Goal: Task Accomplishment & Management: Use online tool/utility

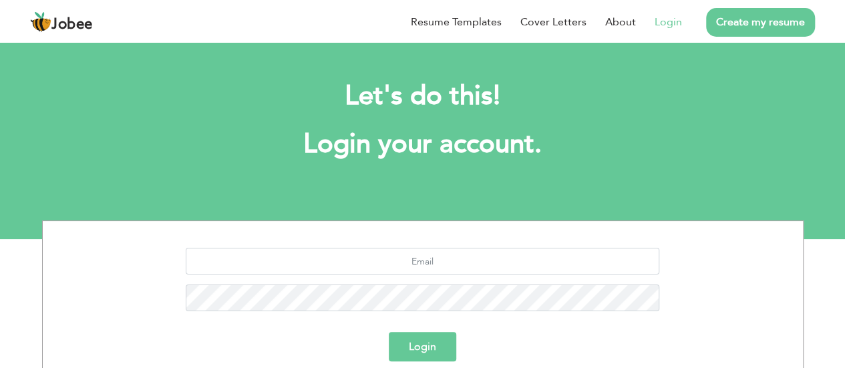
click at [664, 22] on link "Login" at bounding box center [667, 22] width 27 height 16
click at [485, 259] on input "text" at bounding box center [422, 261] width 473 height 27
click at [676, 20] on link "Login" at bounding box center [667, 22] width 27 height 16
click at [787, 15] on link "Create my resume" at bounding box center [760, 22] width 109 height 29
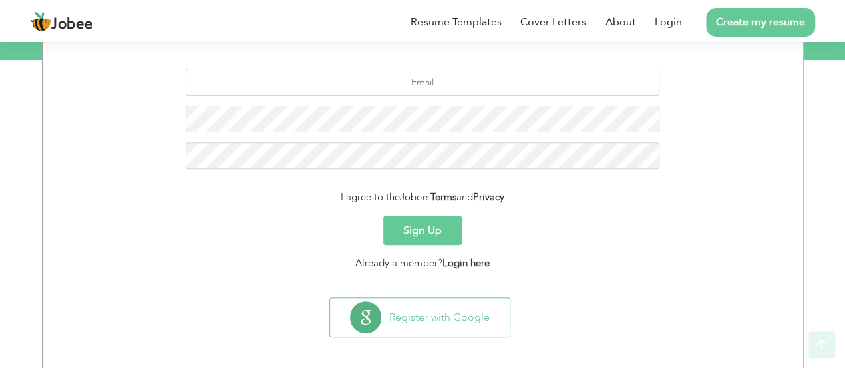
scroll to position [186, 0]
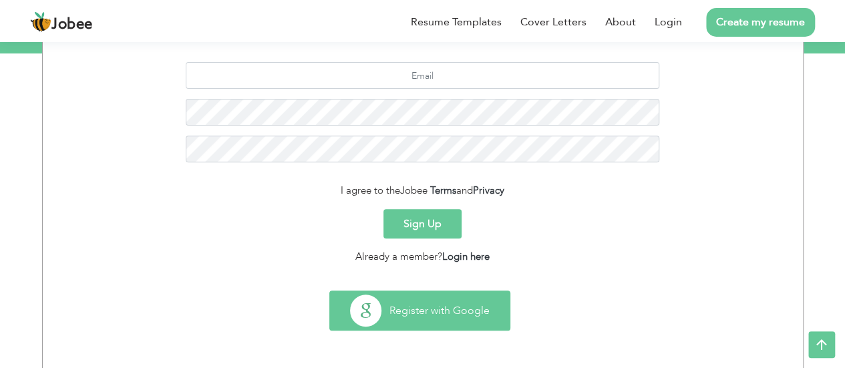
click at [437, 309] on button "Register with Google" at bounding box center [420, 310] width 180 height 39
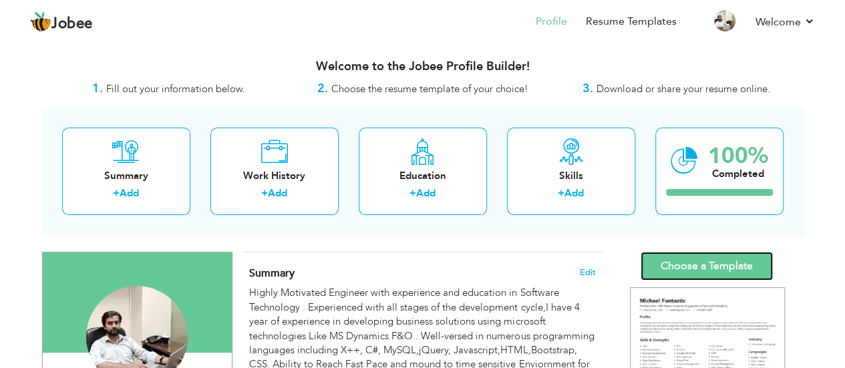
click at [731, 259] on link "Choose a Template" at bounding box center [706, 266] width 132 height 29
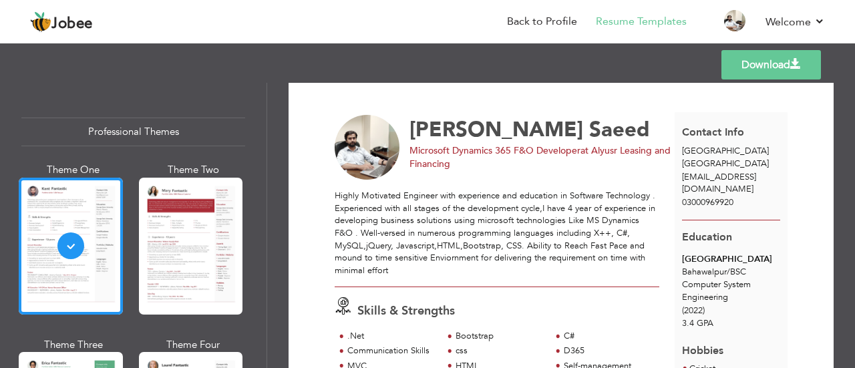
scroll to position [77, 0]
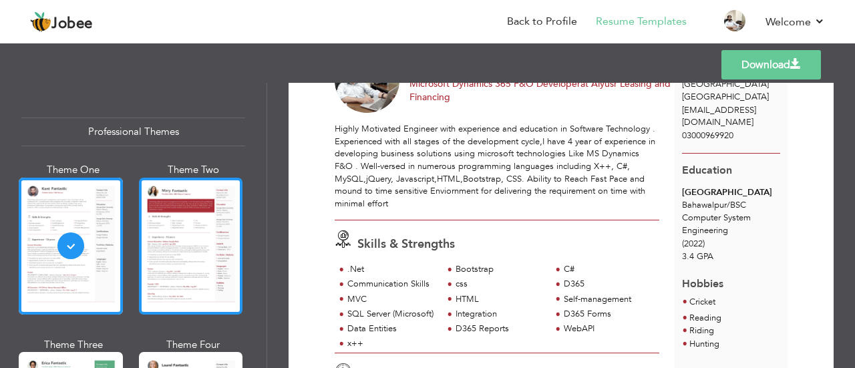
click at [139, 236] on div at bounding box center [191, 246] width 104 height 137
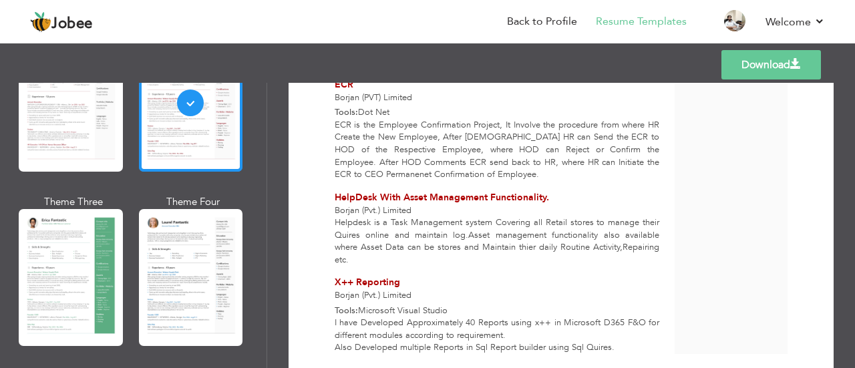
scroll to position [200, 0]
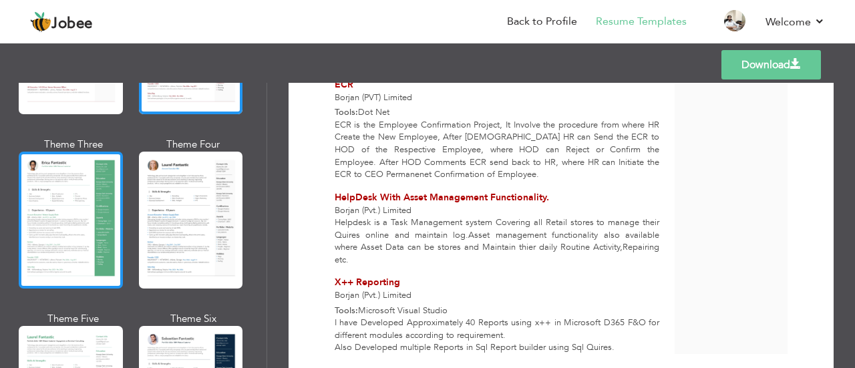
click at [51, 211] on div at bounding box center [71, 220] width 104 height 137
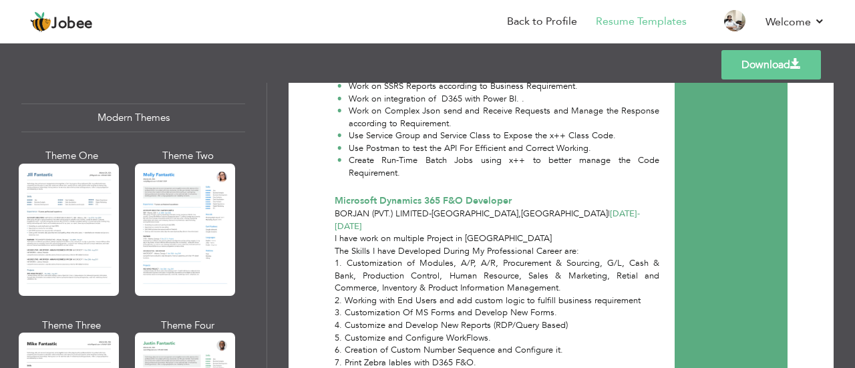
scroll to position [601, 0]
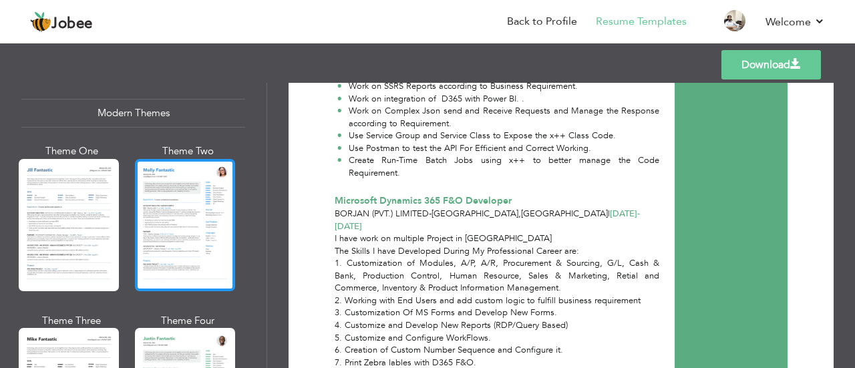
click at [170, 252] on div at bounding box center [185, 225] width 100 height 132
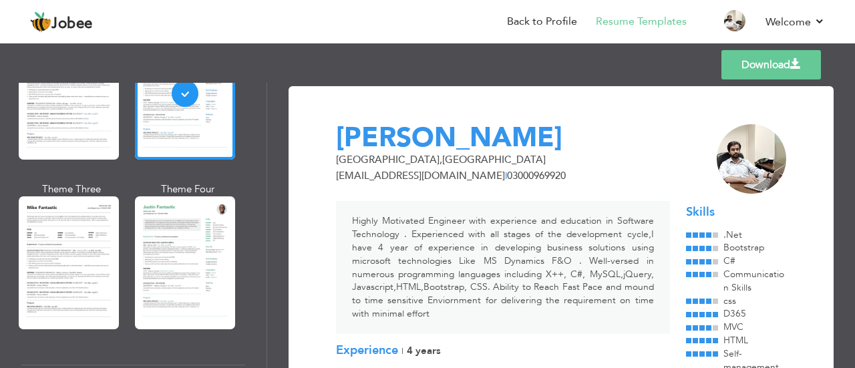
scroll to position [735, 0]
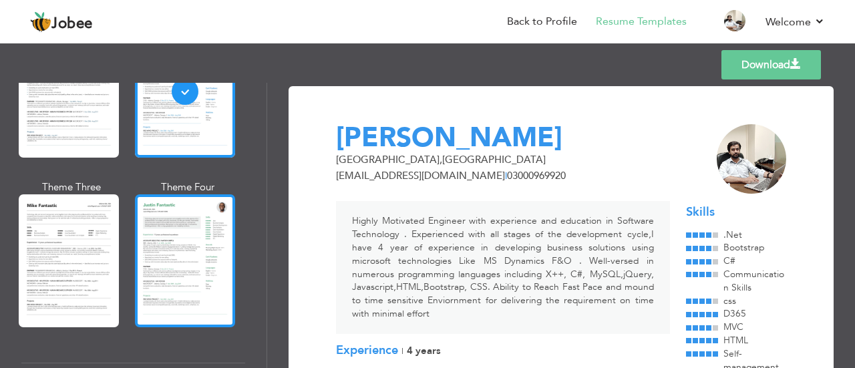
click at [183, 264] on div at bounding box center [185, 260] width 100 height 132
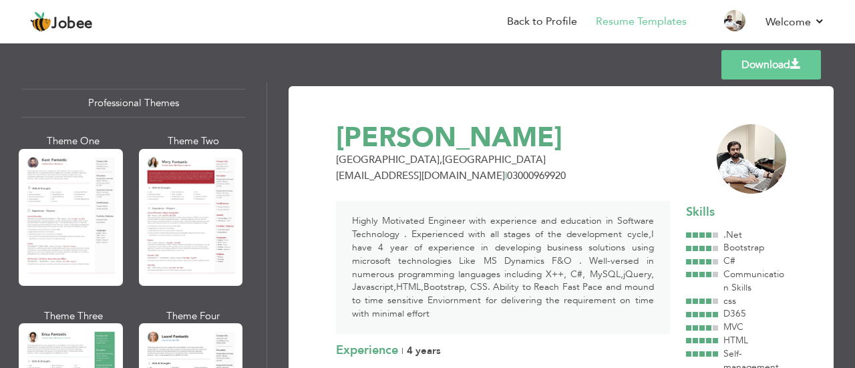
scroll to position [0, 0]
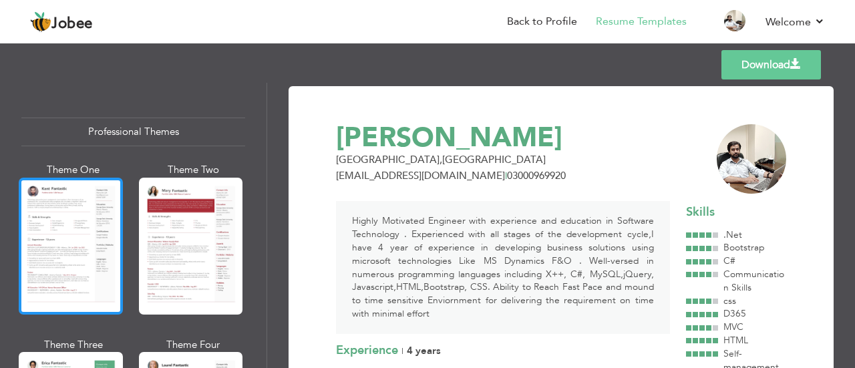
click at [101, 245] on div at bounding box center [71, 246] width 104 height 137
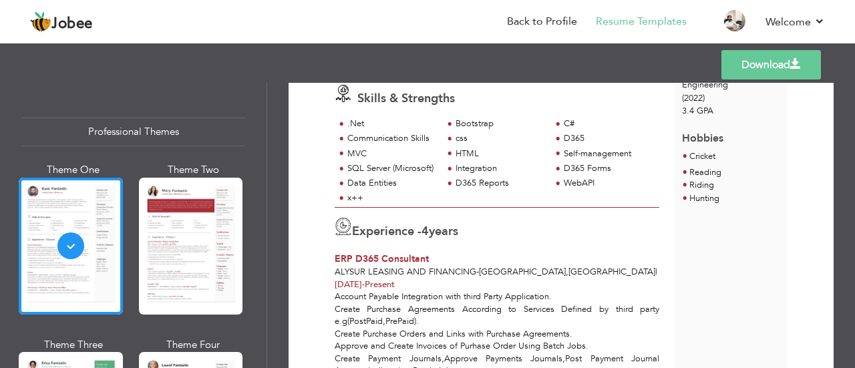
scroll to position [267, 0]
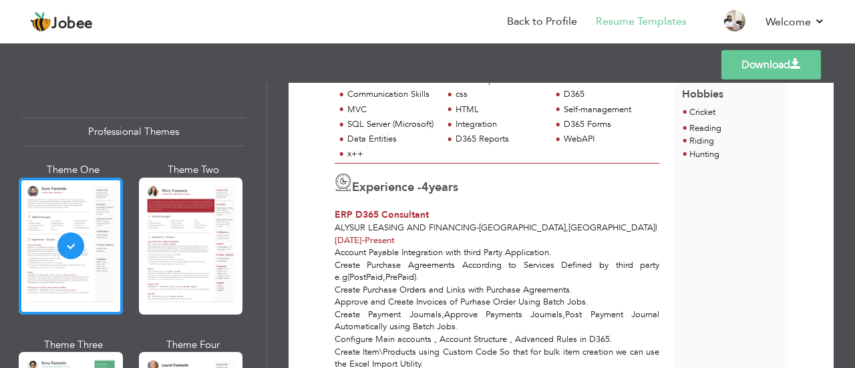
click at [737, 65] on link "Download" at bounding box center [770, 64] width 99 height 29
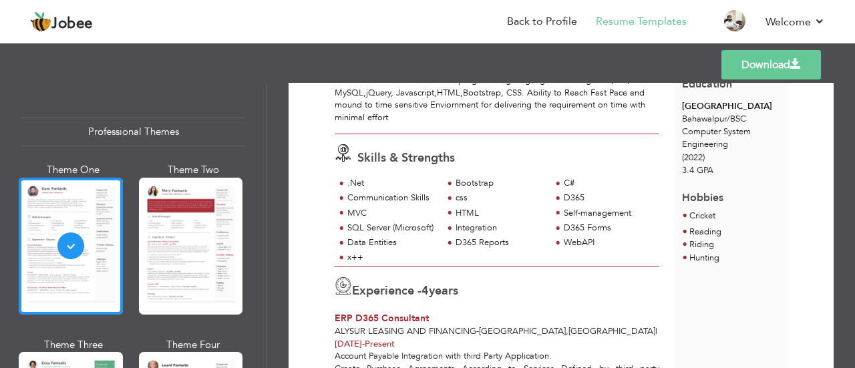
scroll to position [0, 0]
